Goal: Find specific page/section: Find specific page/section

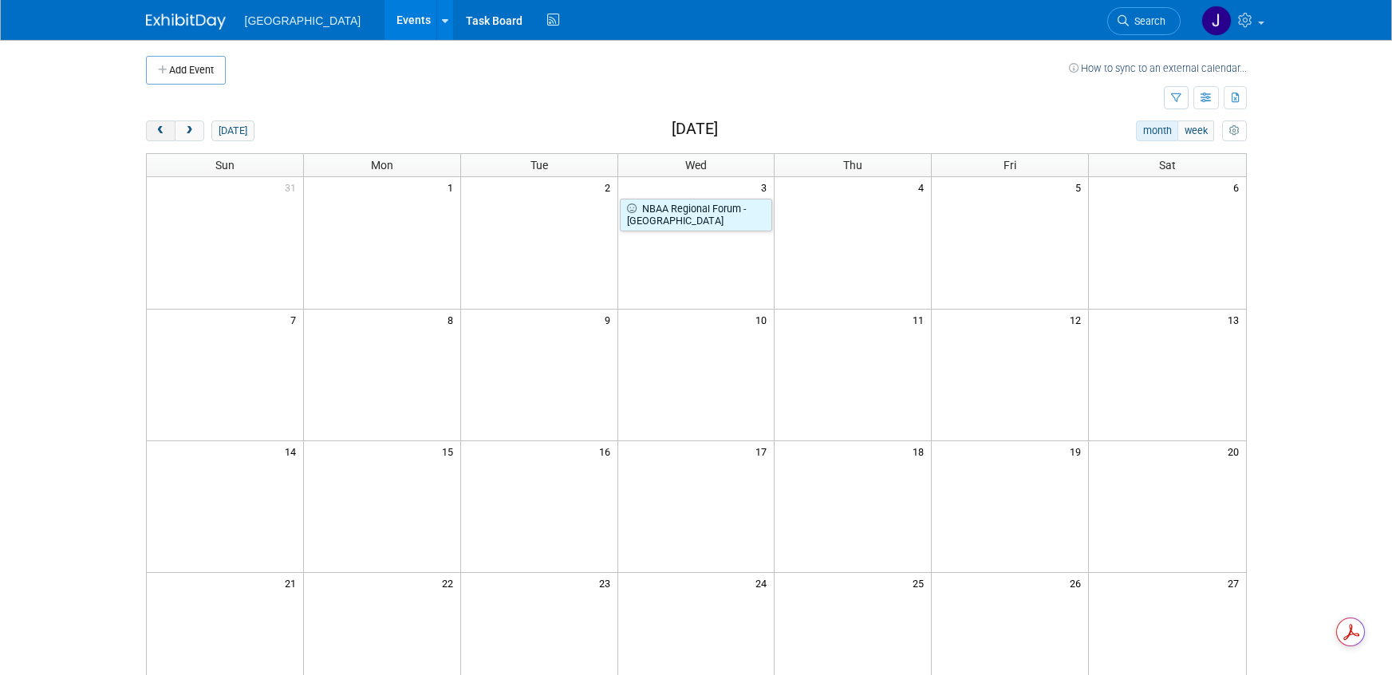
click at [163, 137] on button "prev" at bounding box center [161, 130] width 30 height 21
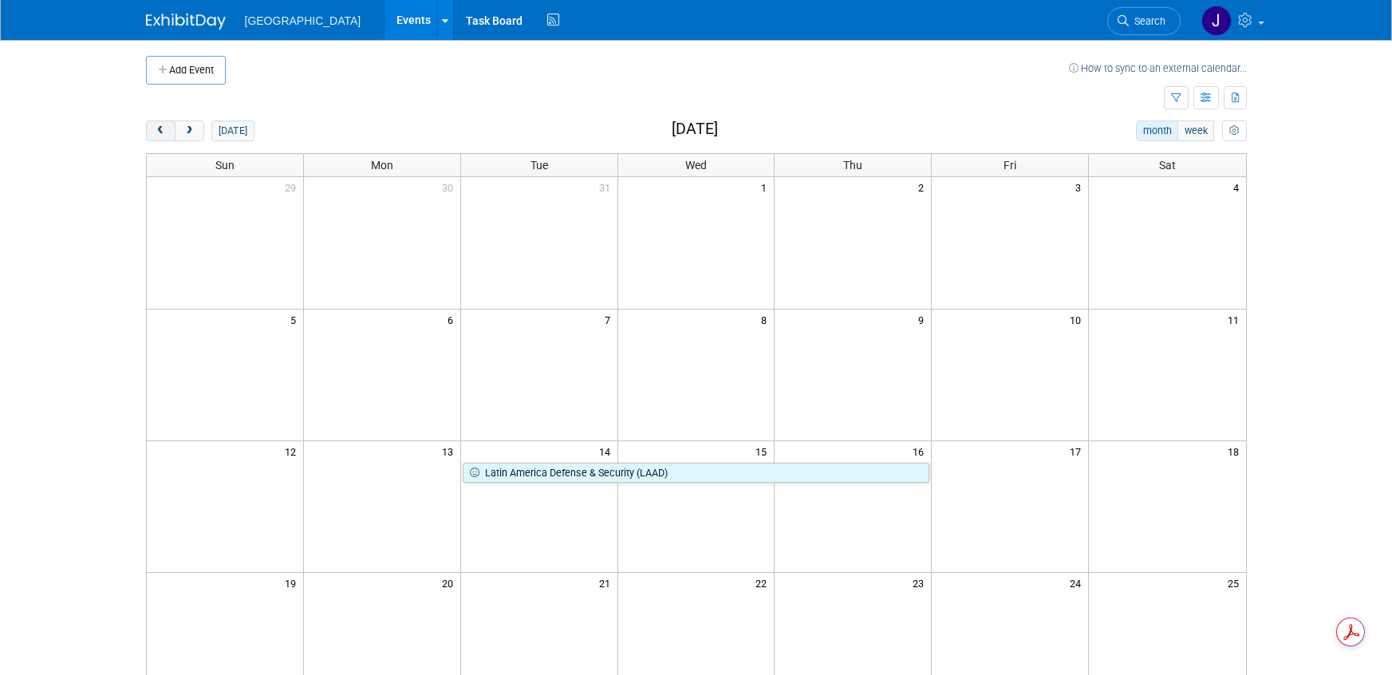
click at [163, 137] on button "prev" at bounding box center [161, 130] width 30 height 21
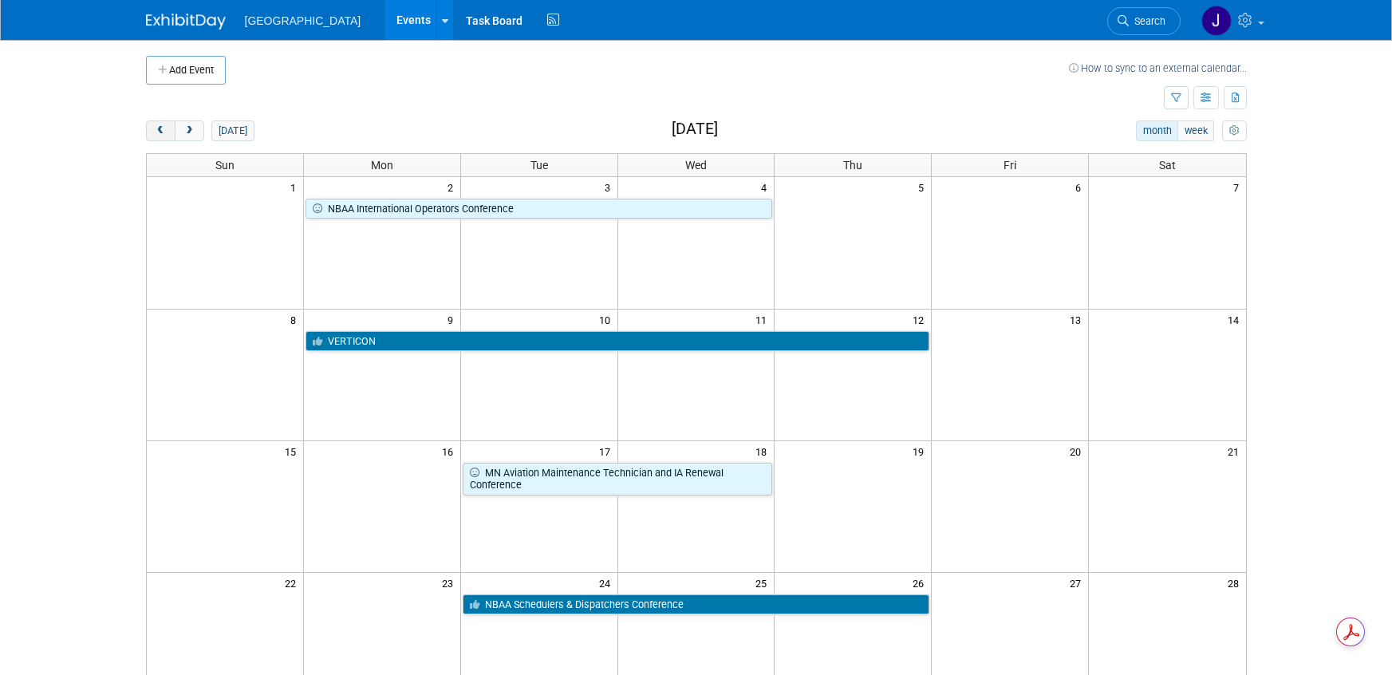
click at [163, 137] on button "prev" at bounding box center [161, 130] width 30 height 21
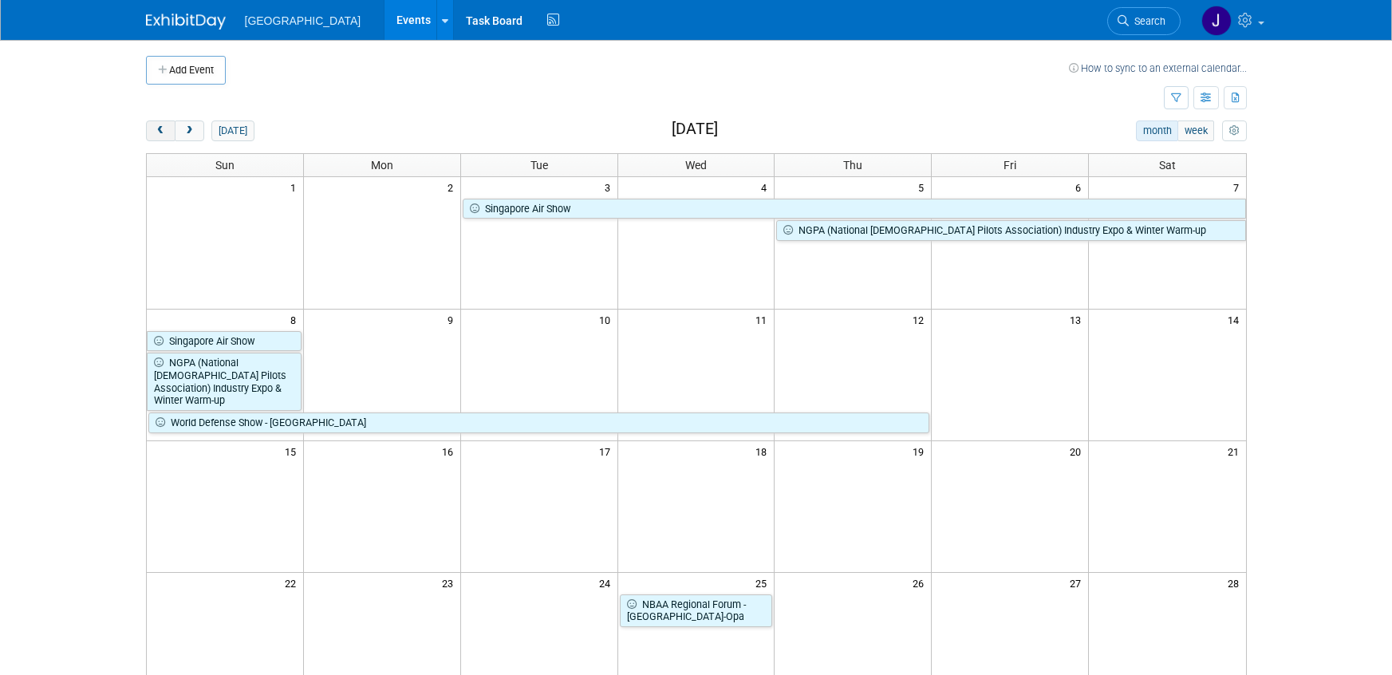
click at [154, 122] on button "prev" at bounding box center [161, 130] width 30 height 21
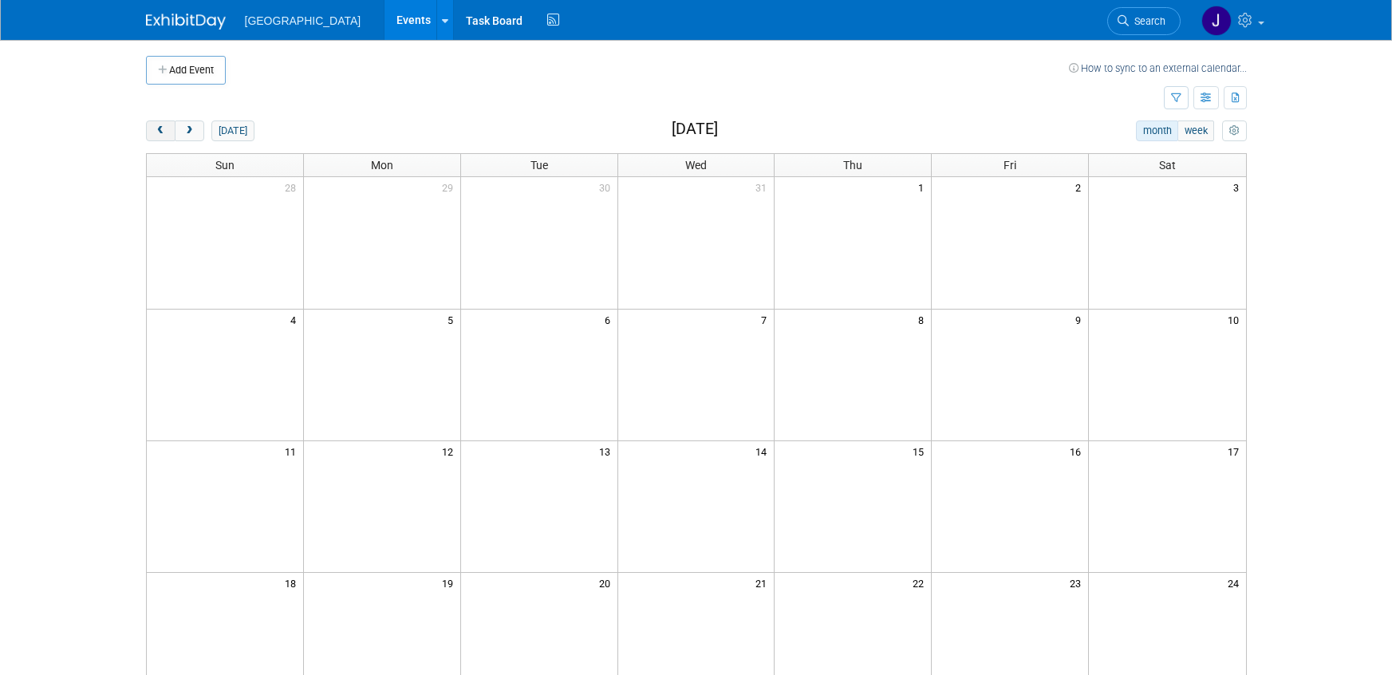
click at [154, 122] on button "prev" at bounding box center [161, 130] width 30 height 21
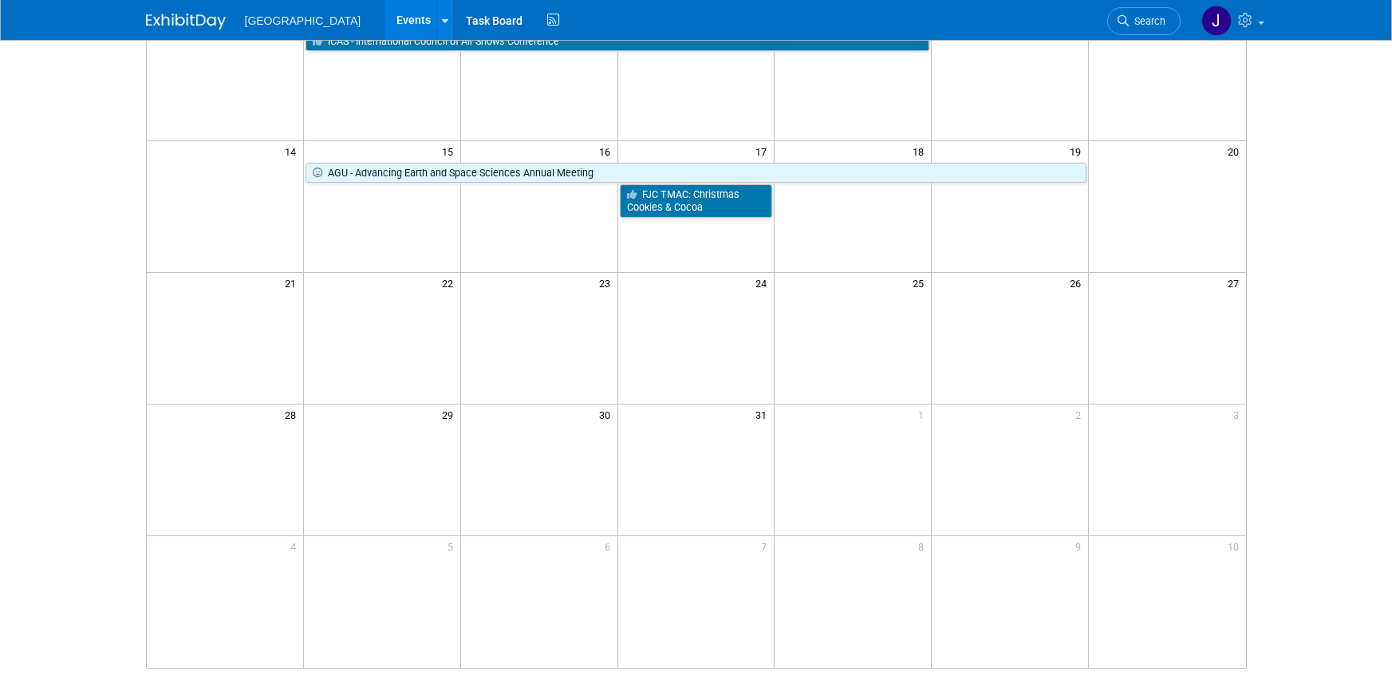
scroll to position [80, 0]
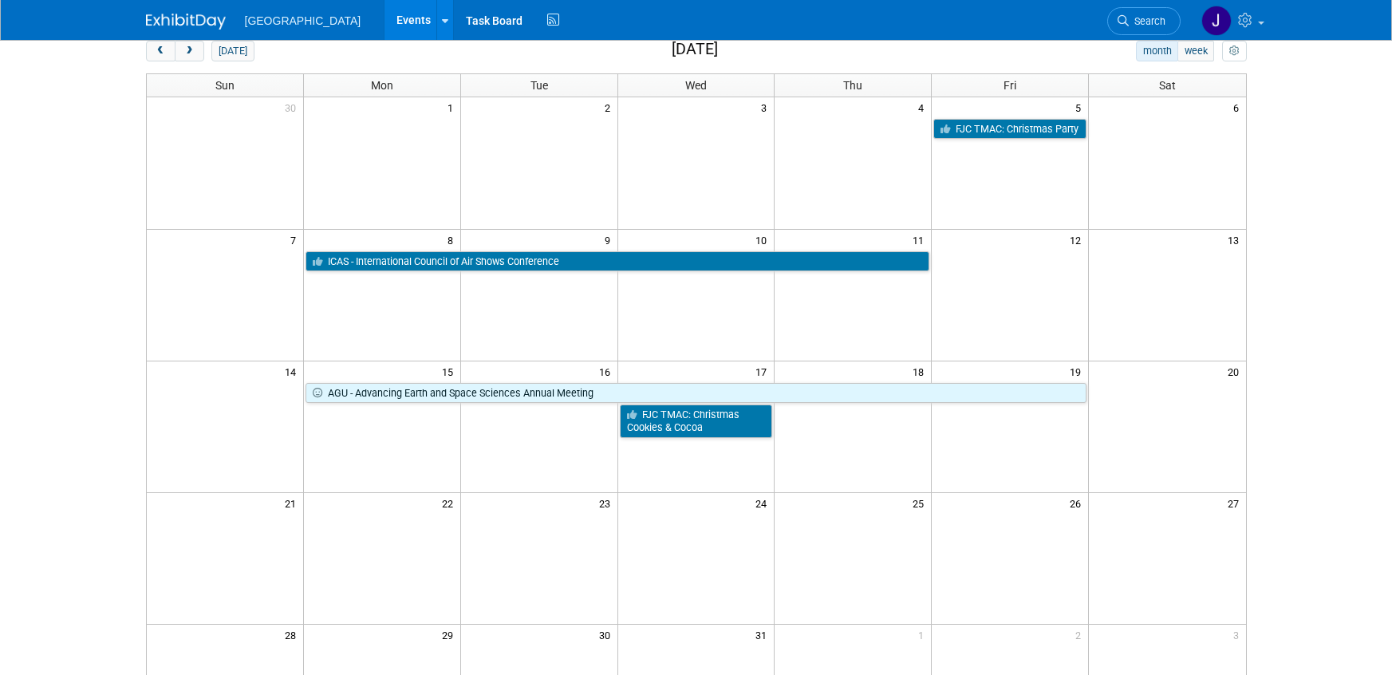
click at [164, 66] on div "[DATE] month week [DATE] Sun Mon Tue Wed Thu Fri Sat 30 1 2 3 4 5 6 FJC TMAC: C…" at bounding box center [696, 465] width 1101 height 848
click at [160, 58] on button "prev" at bounding box center [161, 51] width 30 height 21
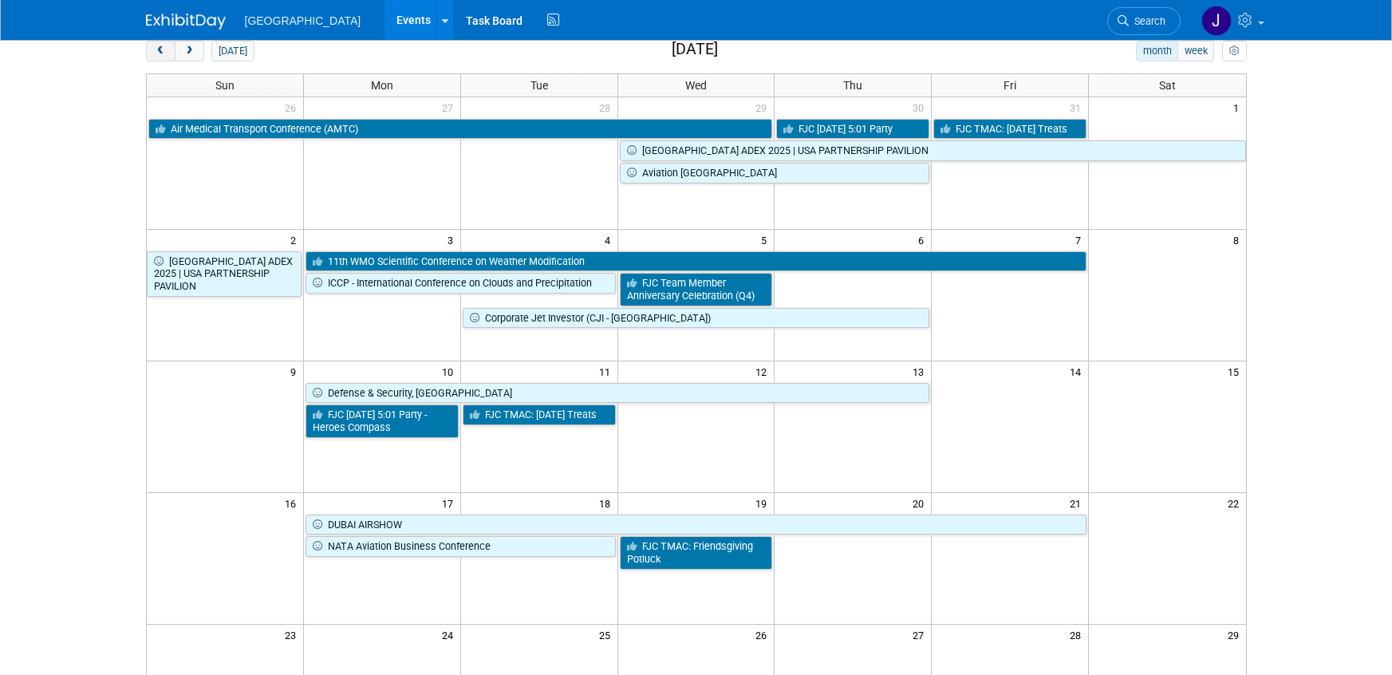
click at [160, 58] on button "prev" at bounding box center [161, 51] width 30 height 21
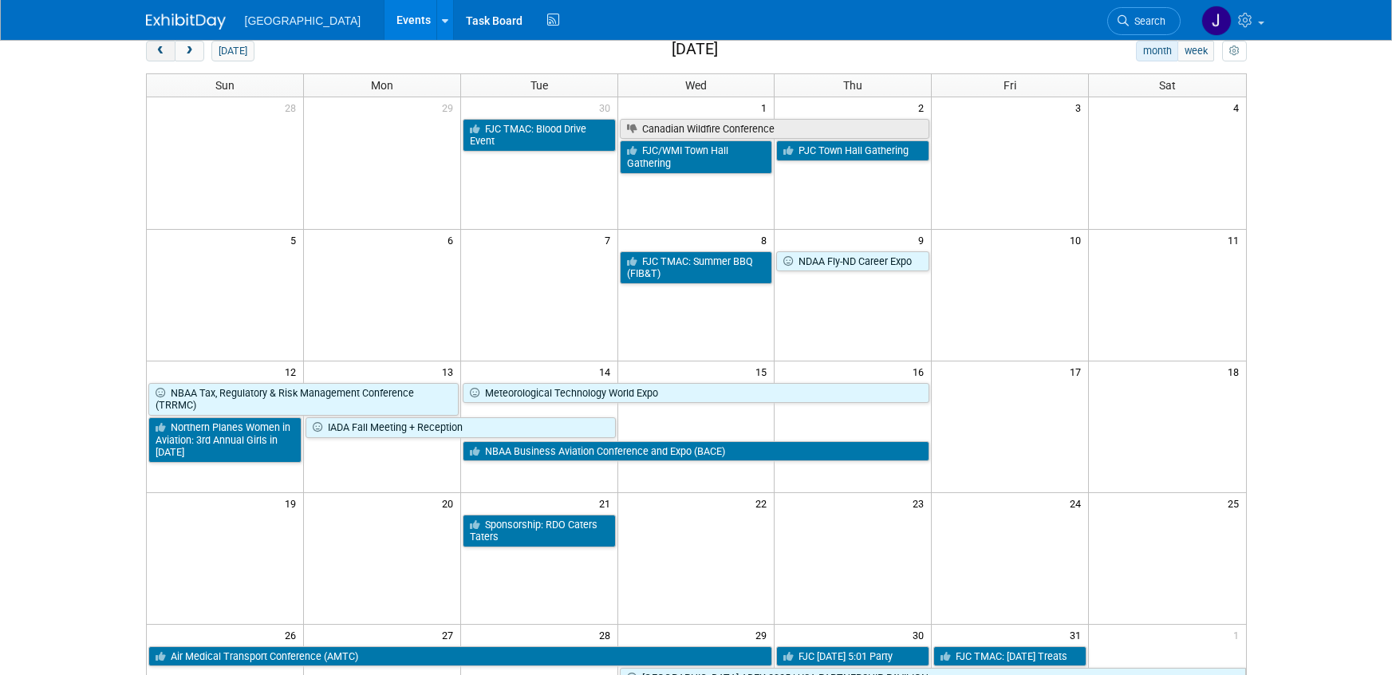
click at [160, 58] on button "prev" at bounding box center [161, 51] width 30 height 21
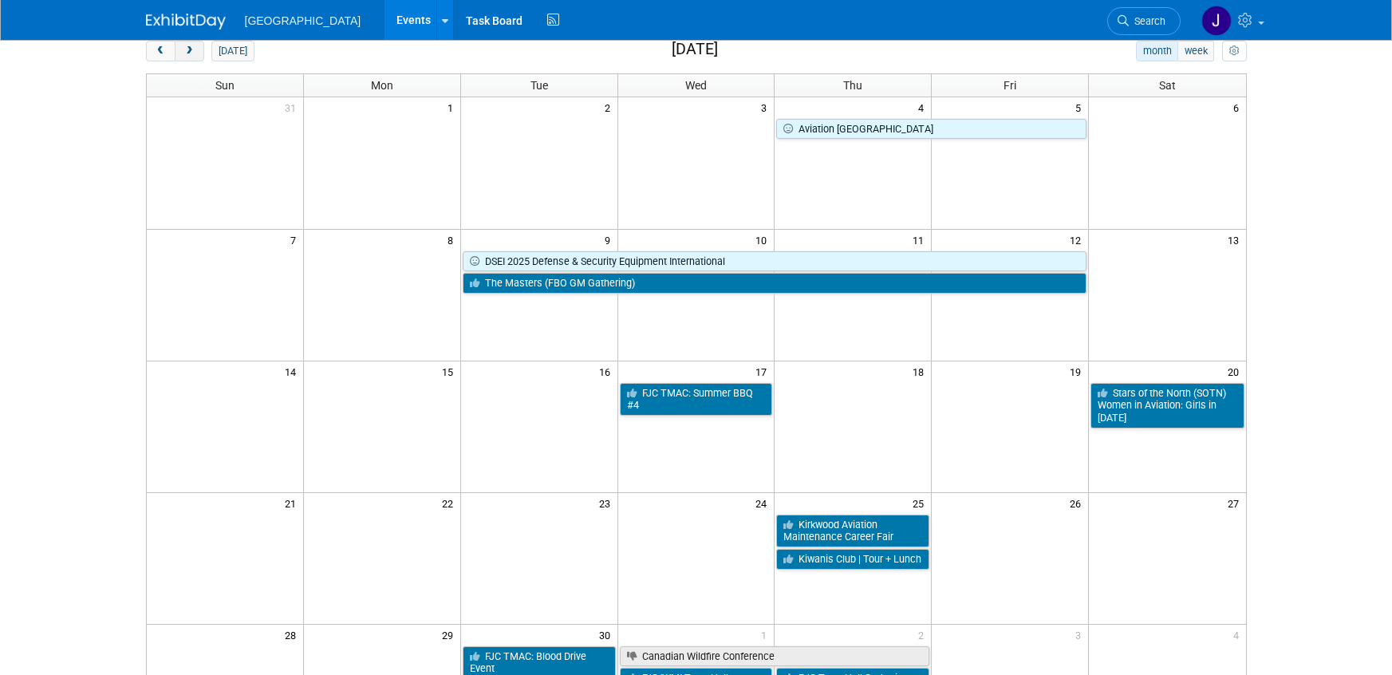
click at [188, 59] on button "next" at bounding box center [190, 51] width 30 height 21
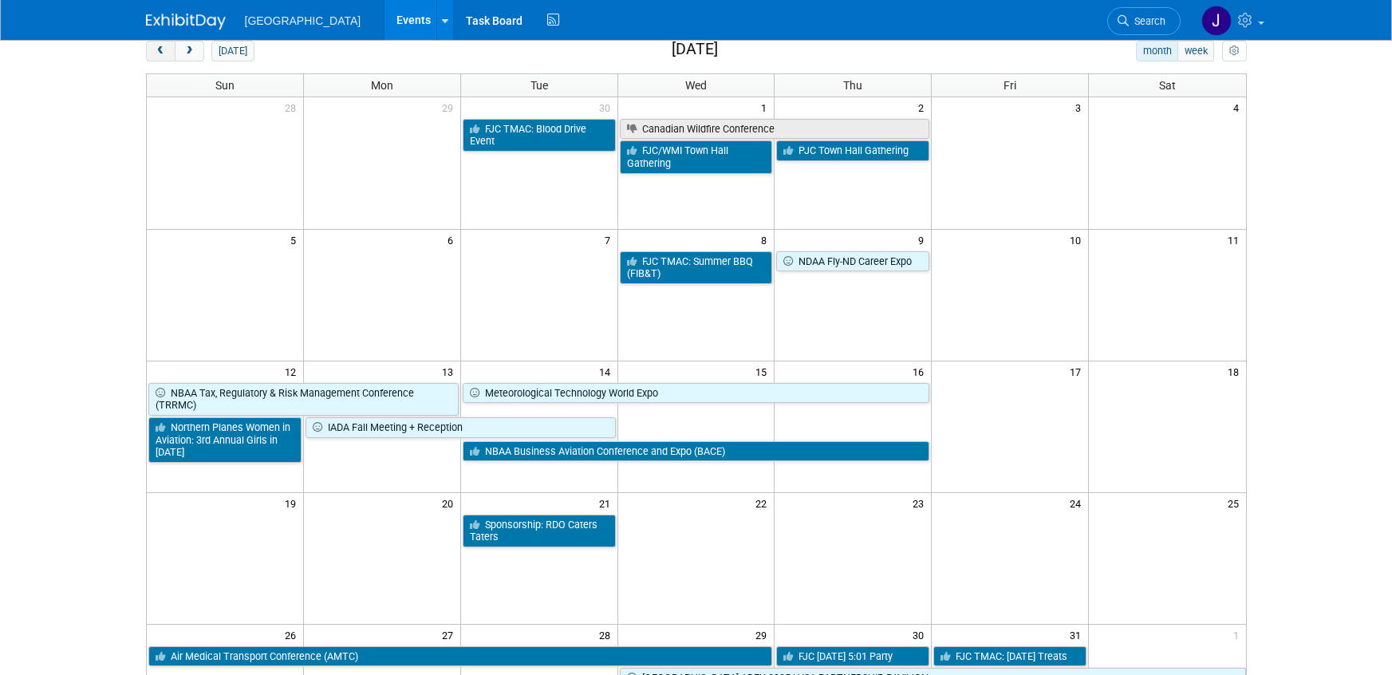
click at [156, 53] on span "prev" at bounding box center [161, 51] width 12 height 10
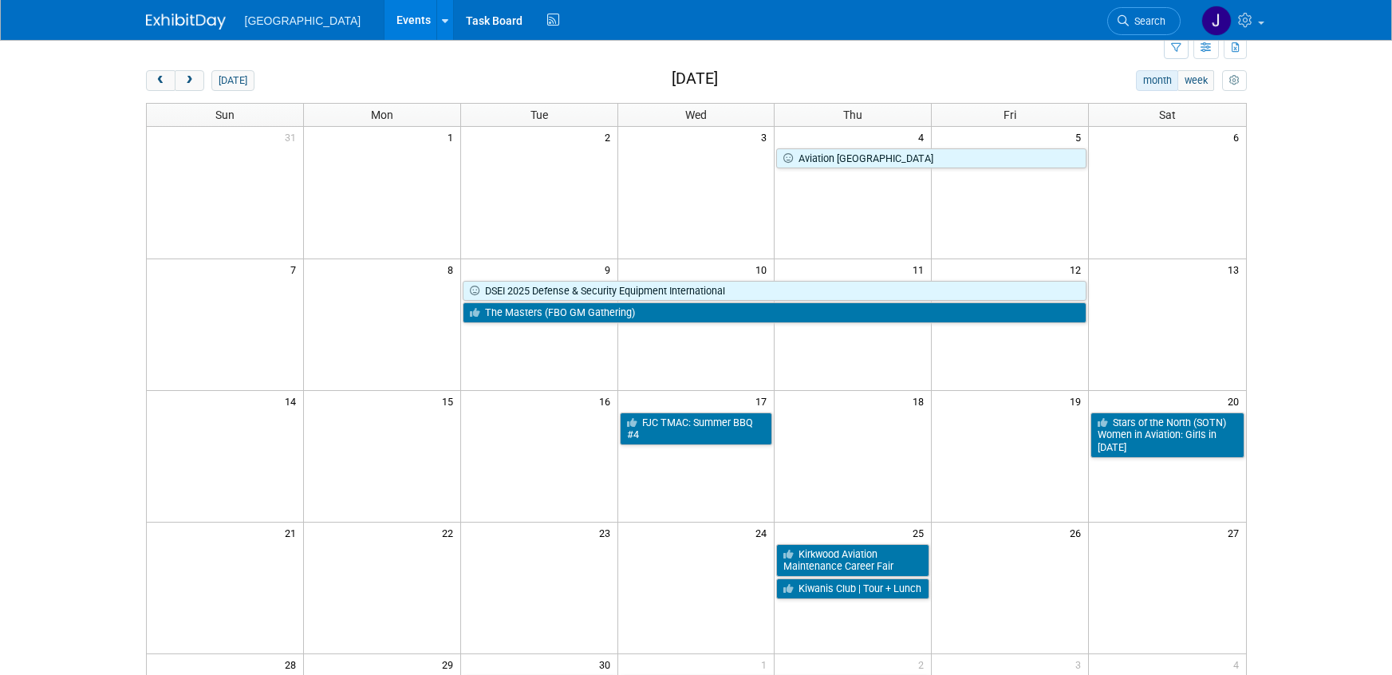
scroll to position [0, 0]
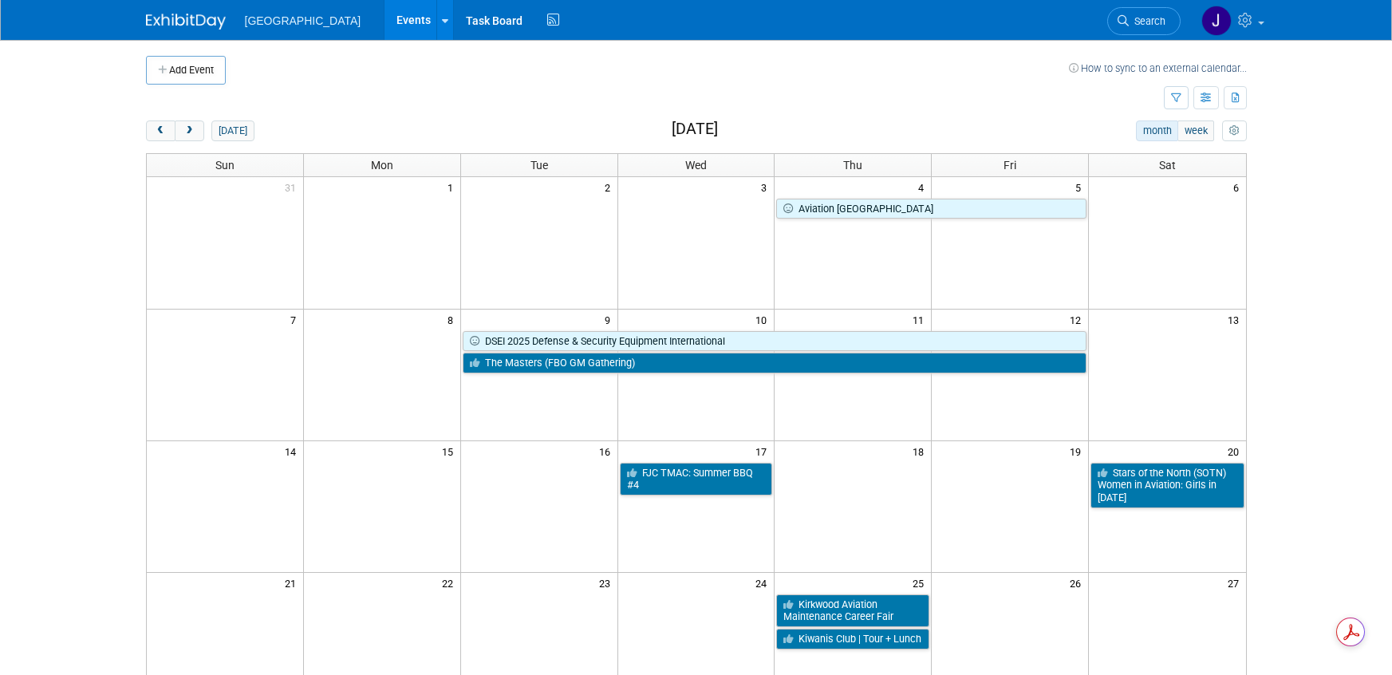
click at [1323, 145] on body "[GEOGRAPHIC_DATA] Events Add Event Bulk Upload Events Shareable Event Boards Re…" at bounding box center [696, 337] width 1392 height 675
click at [1332, 118] on body "[GEOGRAPHIC_DATA] Events Add Event Bulk Upload Events Shareable Event Boards Re…" at bounding box center [696, 337] width 1392 height 675
